Goal: Navigation & Orientation: Find specific page/section

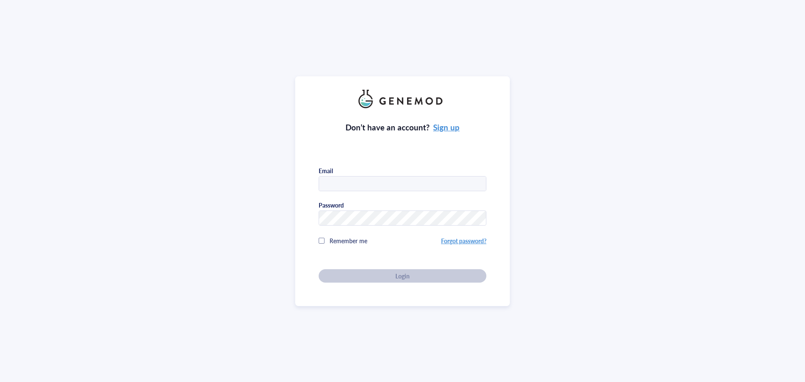
click at [380, 181] on input "text" at bounding box center [402, 184] width 167 height 15
type input "subhiksha.chandrasekaran@roverdx.com"
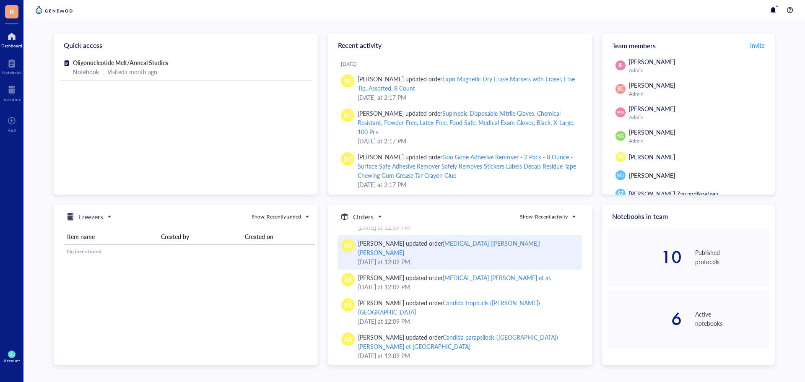
scroll to position [1957, 0]
